Goal: Find specific page/section: Find specific page/section

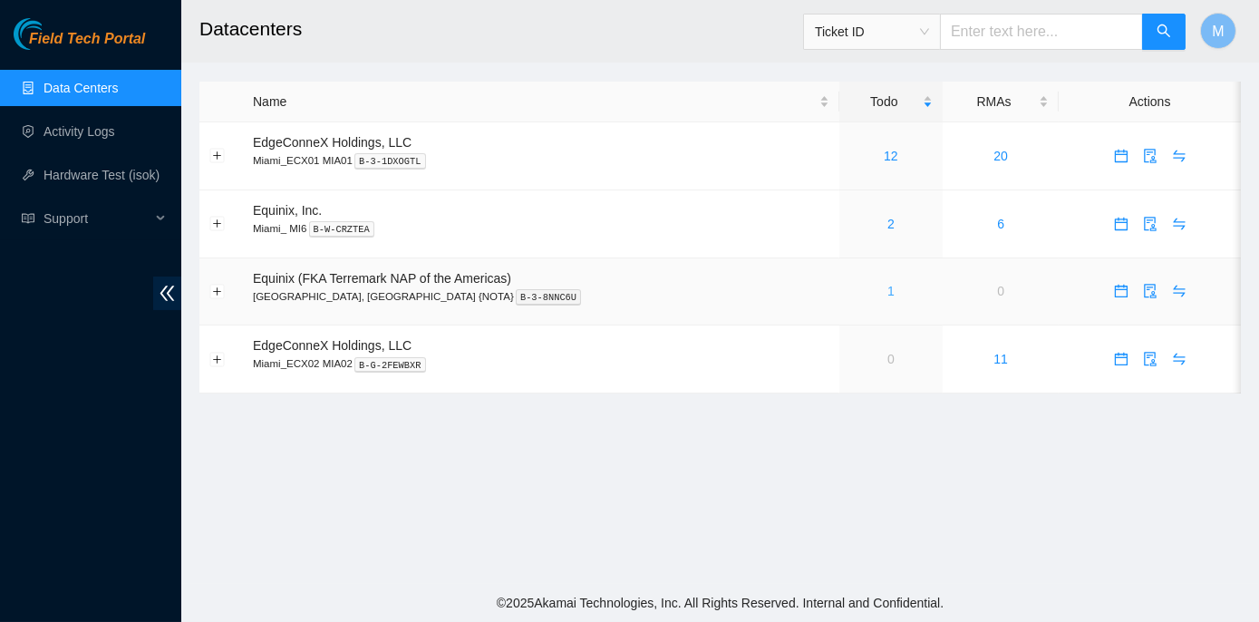
click at [888, 289] on link "1" at bounding box center [891, 291] width 7 height 15
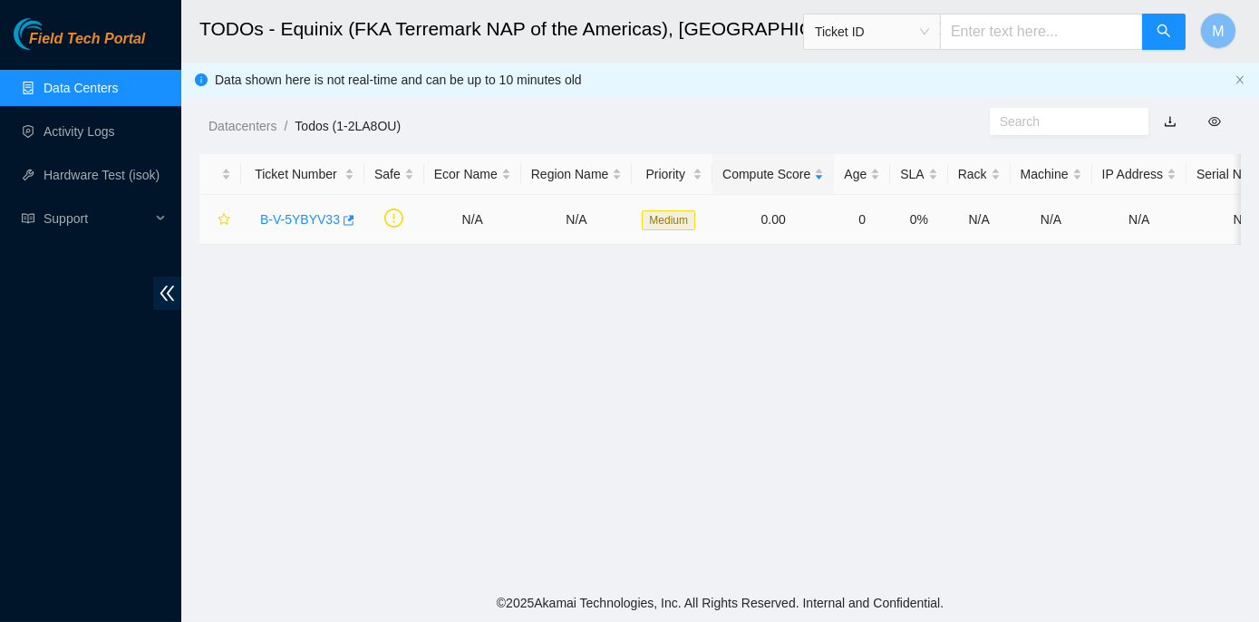
click at [287, 214] on link "B-V-5YBYV33" at bounding box center [300, 219] width 80 height 15
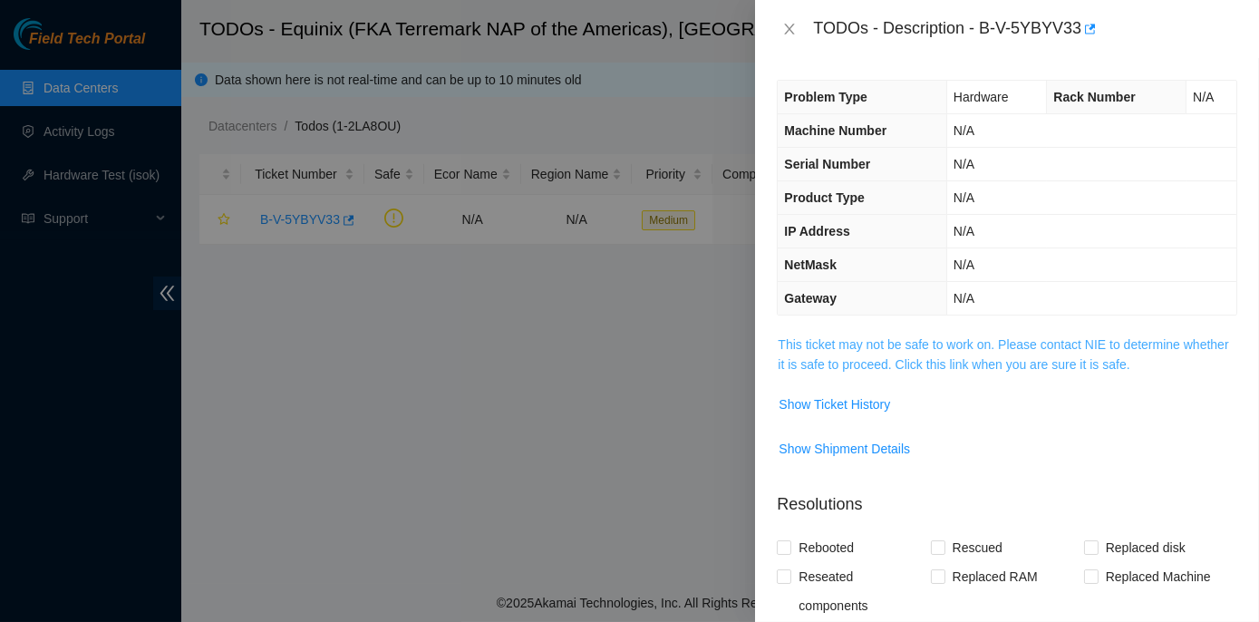
click at [918, 341] on link "This ticket may not be safe to work on. Please contact NIE to determine whether…" at bounding box center [1003, 354] width 451 height 34
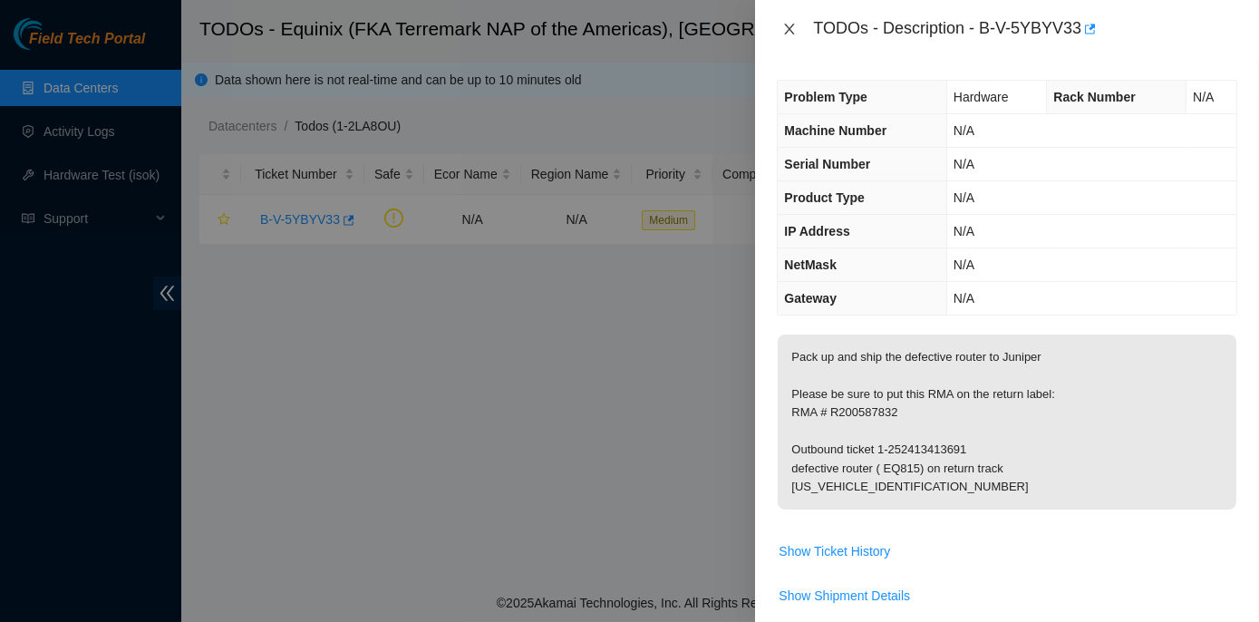
click at [791, 34] on icon "close" at bounding box center [789, 29] width 15 height 15
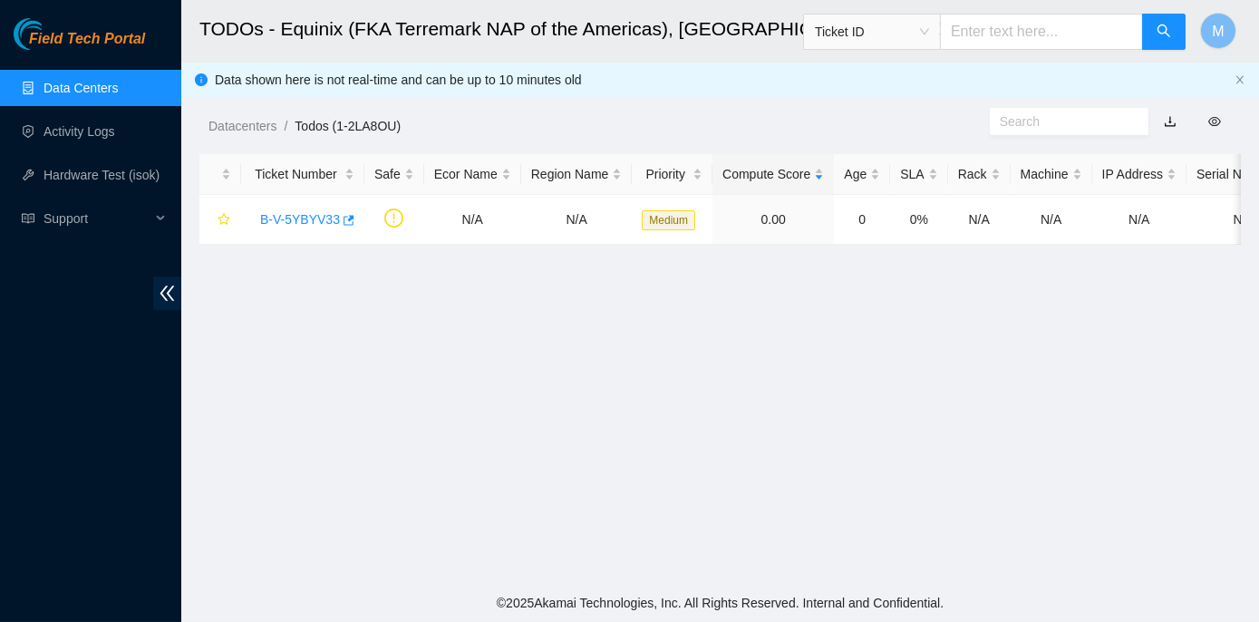
click at [73, 84] on link "Data Centers" at bounding box center [81, 88] width 74 height 15
